Goal: Task Accomplishment & Management: Use online tool/utility

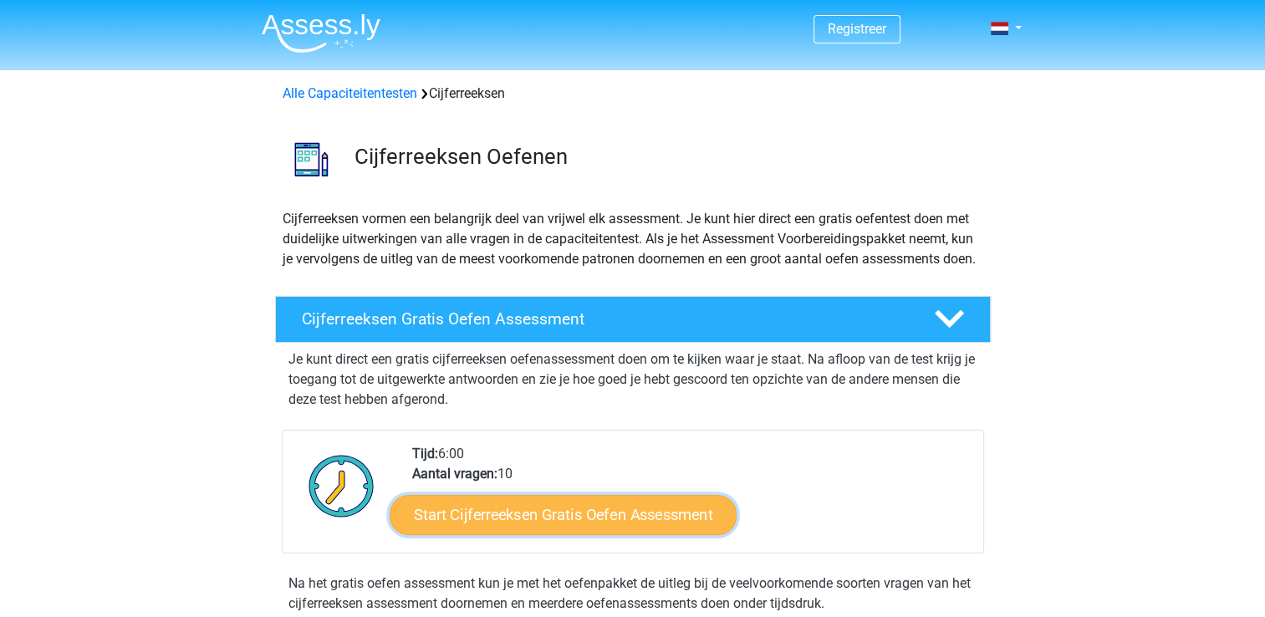
click at [630, 534] on link "Start Cijferreeksen Gratis Oefen Assessment" at bounding box center [563, 514] width 347 height 40
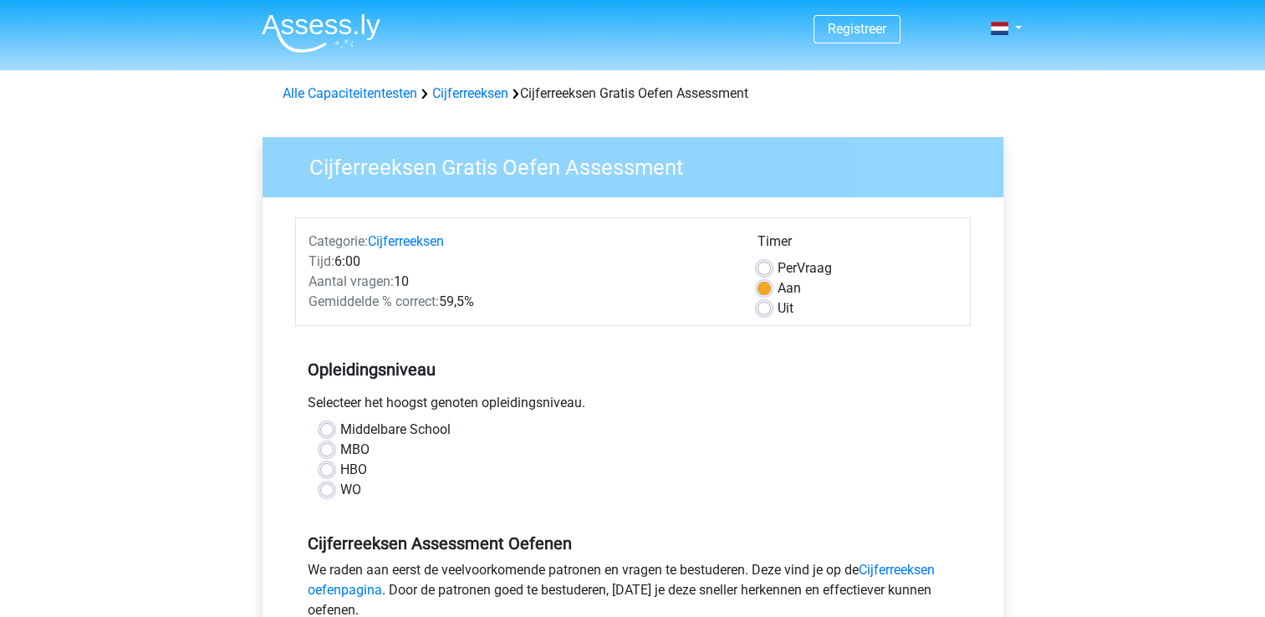
click at [340, 429] on label "Middelbare School" at bounding box center [395, 430] width 110 height 20
click at [327, 429] on input "Middelbare School" at bounding box center [326, 428] width 13 height 17
radio input "true"
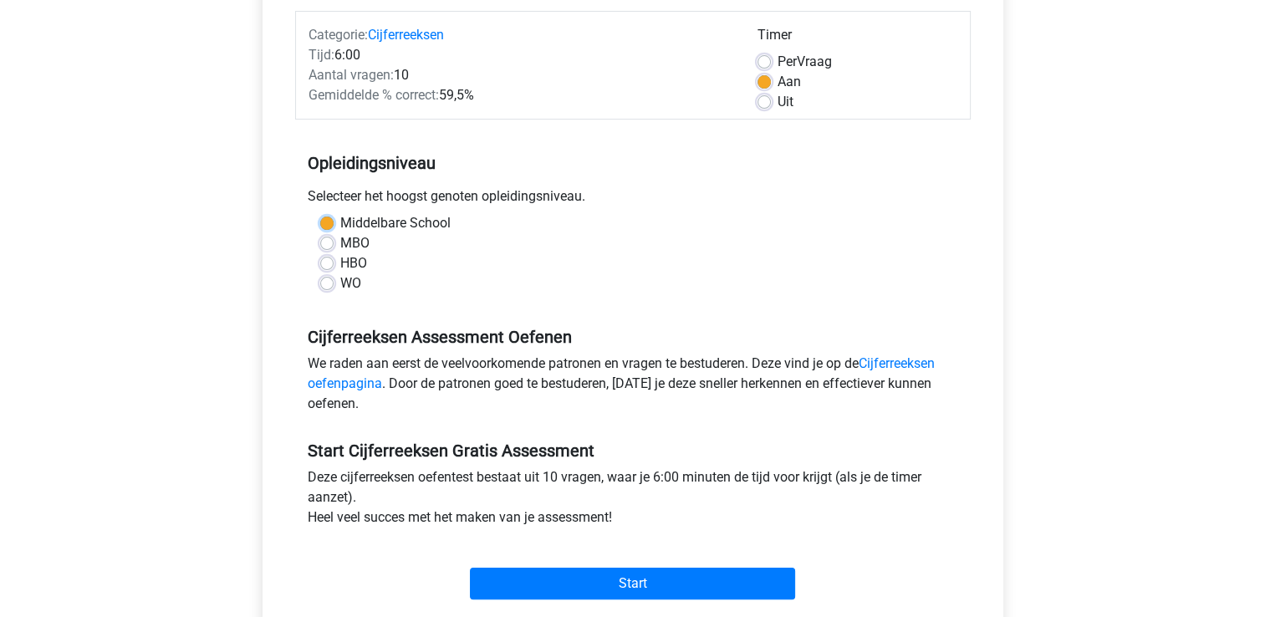
scroll to position [214, 0]
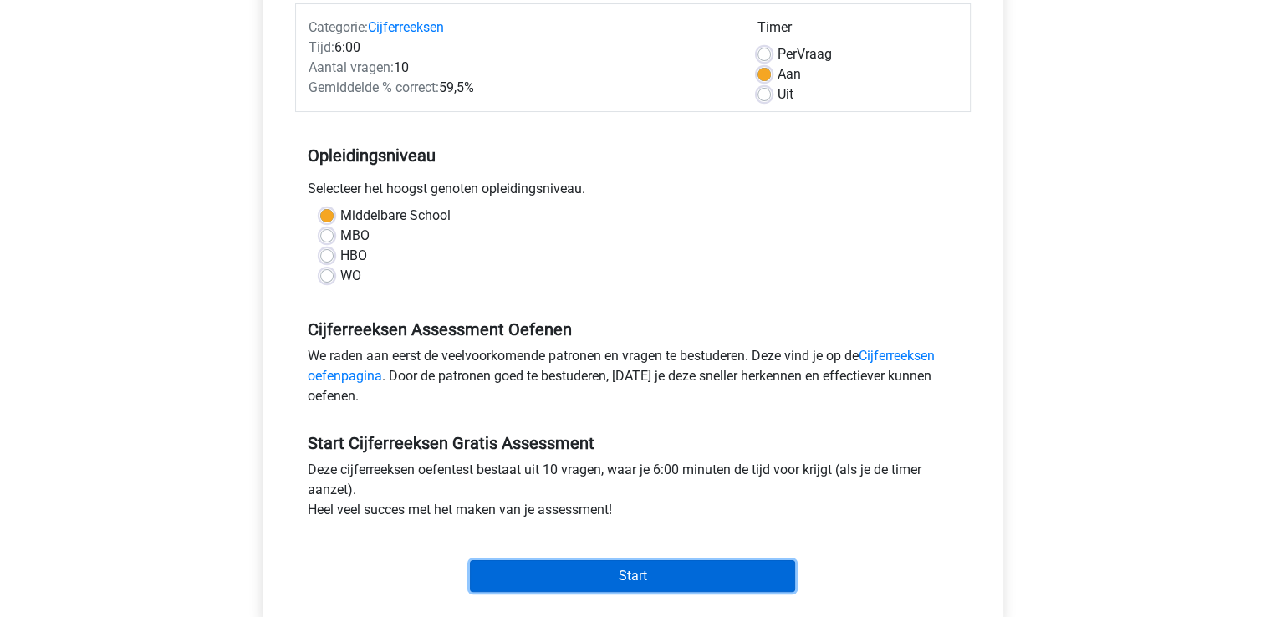
click at [688, 572] on input "Start" at bounding box center [632, 576] width 325 height 32
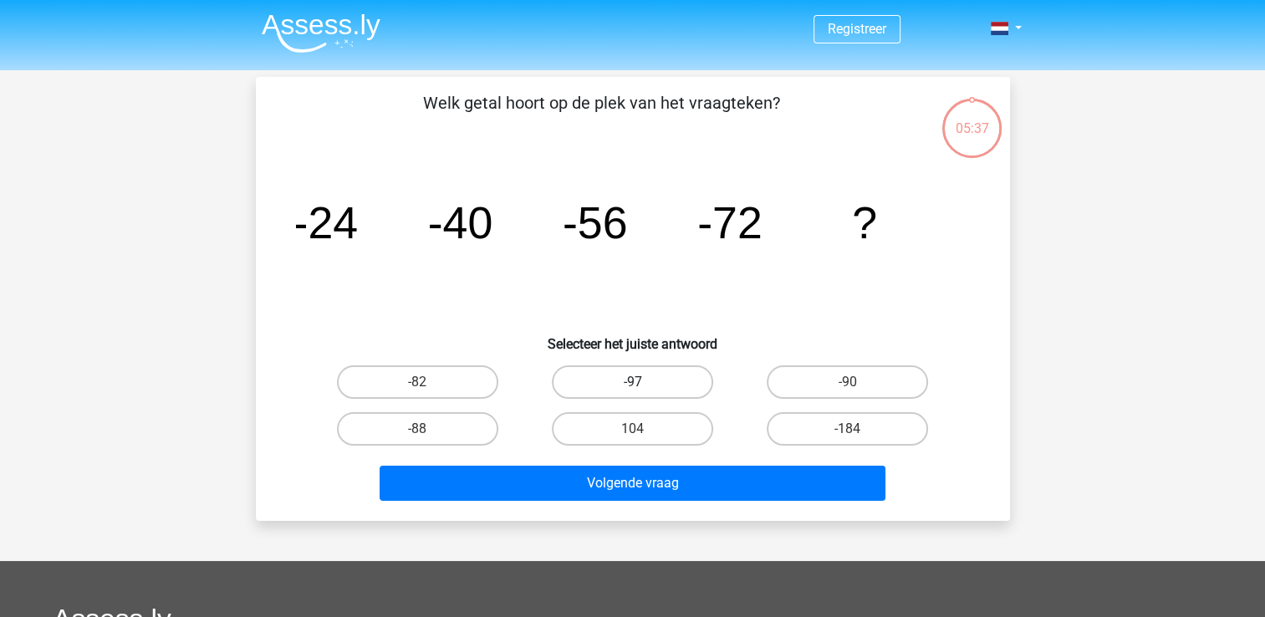
click at [652, 380] on label "-97" at bounding box center [632, 381] width 161 height 33
click at [643, 382] on input "-97" at bounding box center [637, 387] width 11 height 11
radio input "true"
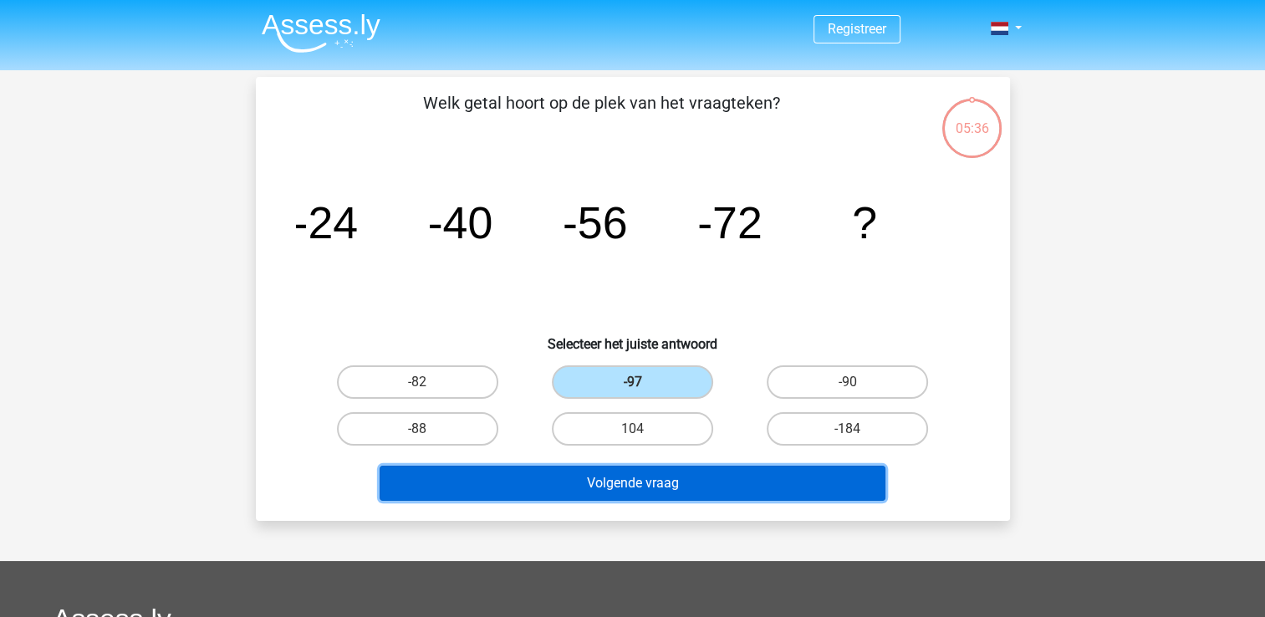
click at [666, 489] on button "Volgende vraag" at bounding box center [633, 483] width 506 height 35
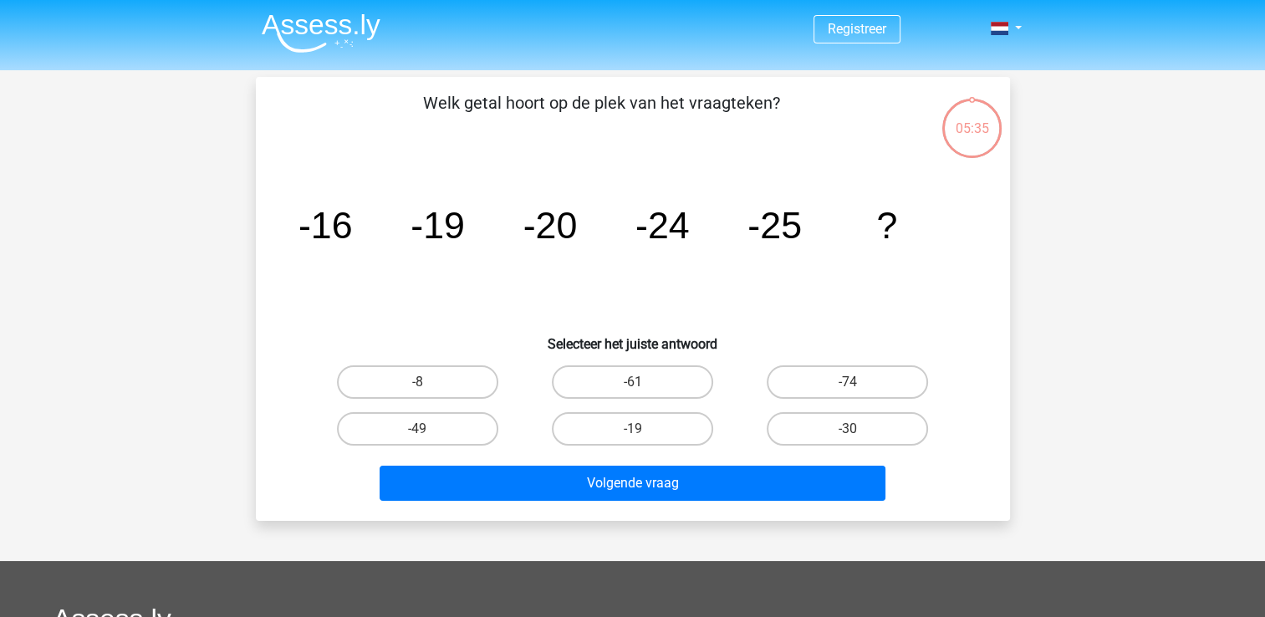
scroll to position [77, 0]
